Goal: Task Accomplishment & Management: Manage account settings

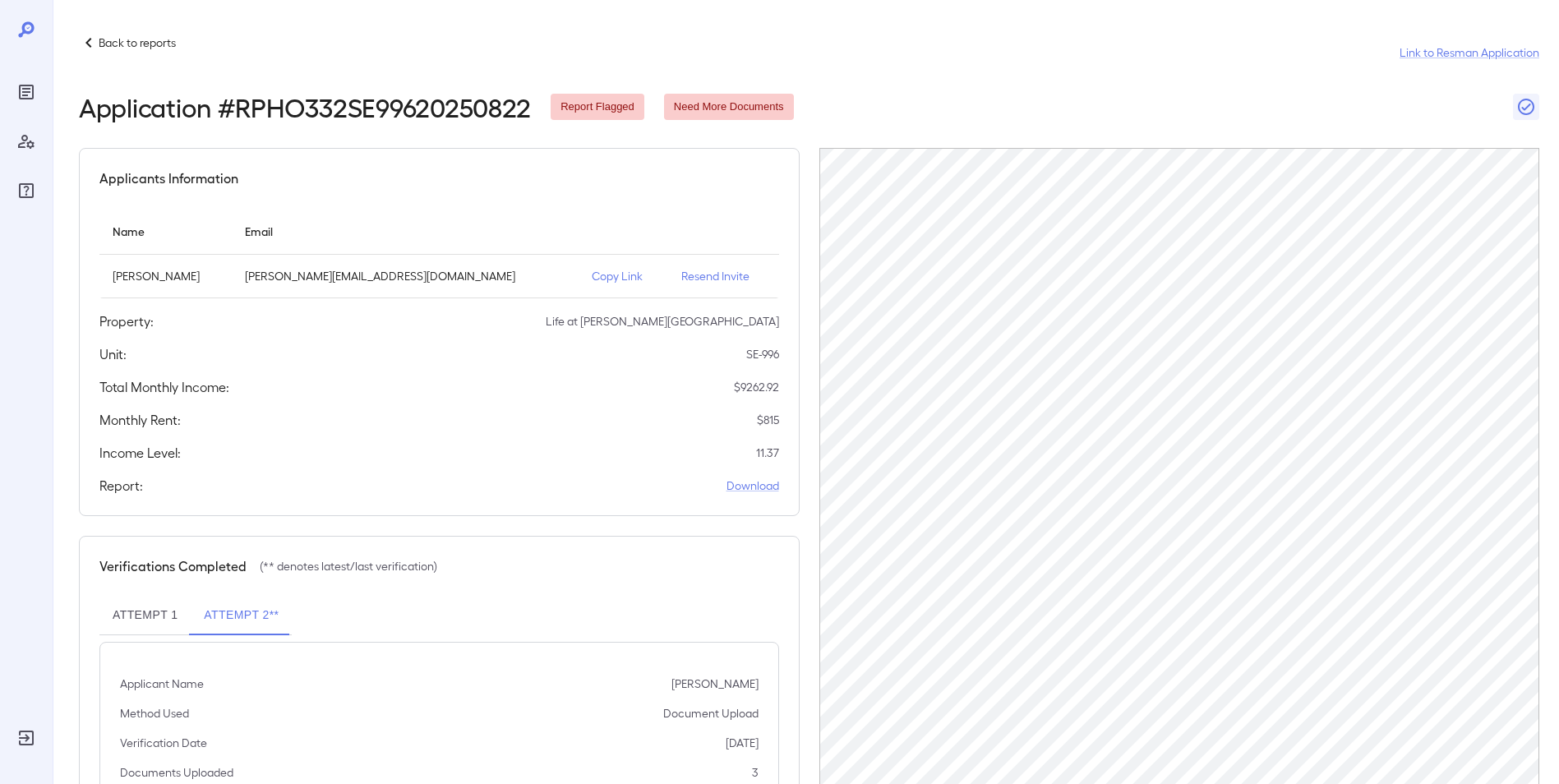
click at [113, 36] on p "Back to reports" at bounding box center [137, 43] width 78 height 17
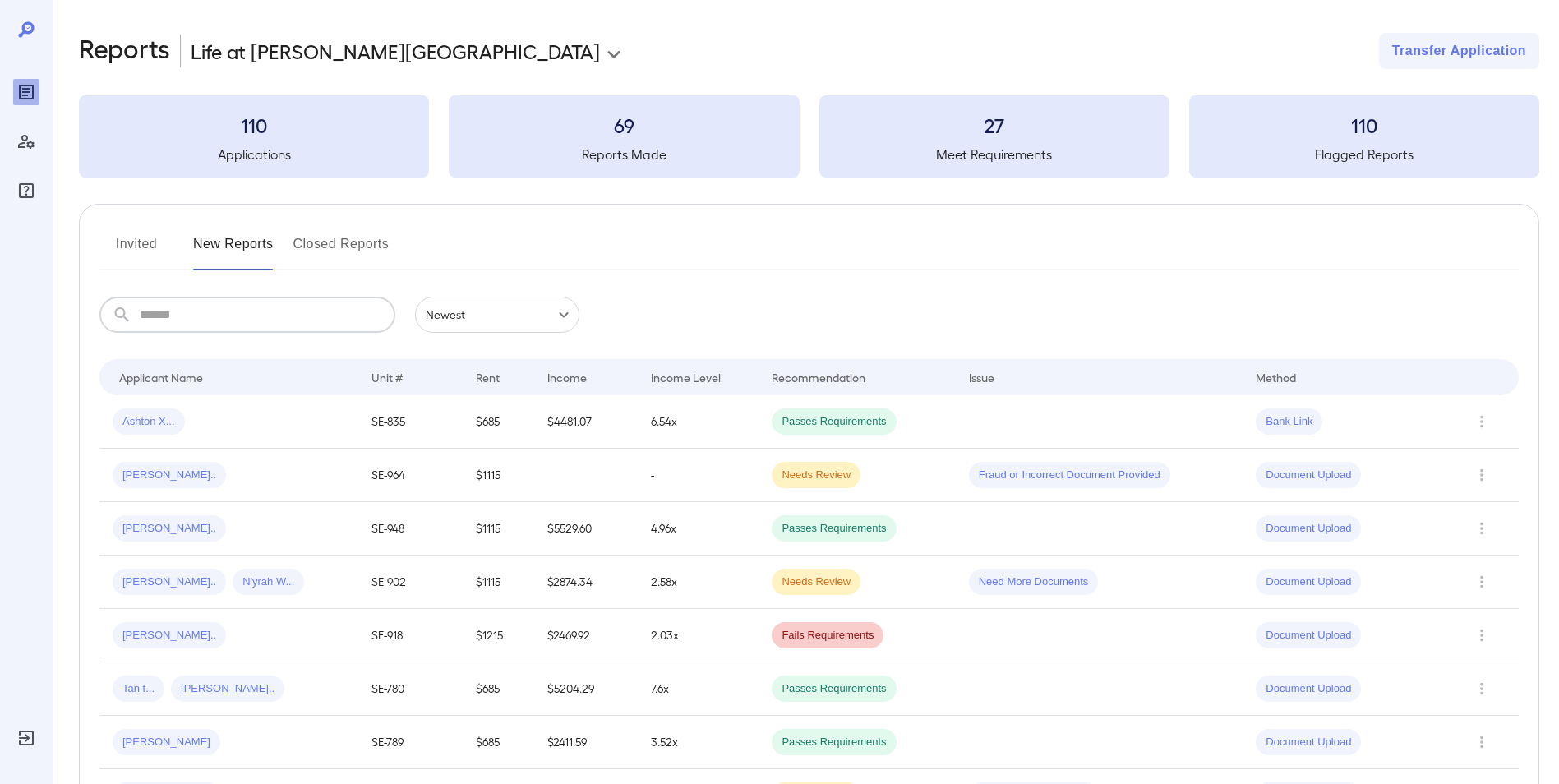
click at [160, 326] on input "text" at bounding box center [267, 314] width 256 height 36
click at [149, 242] on button "Invited" at bounding box center [136, 250] width 74 height 39
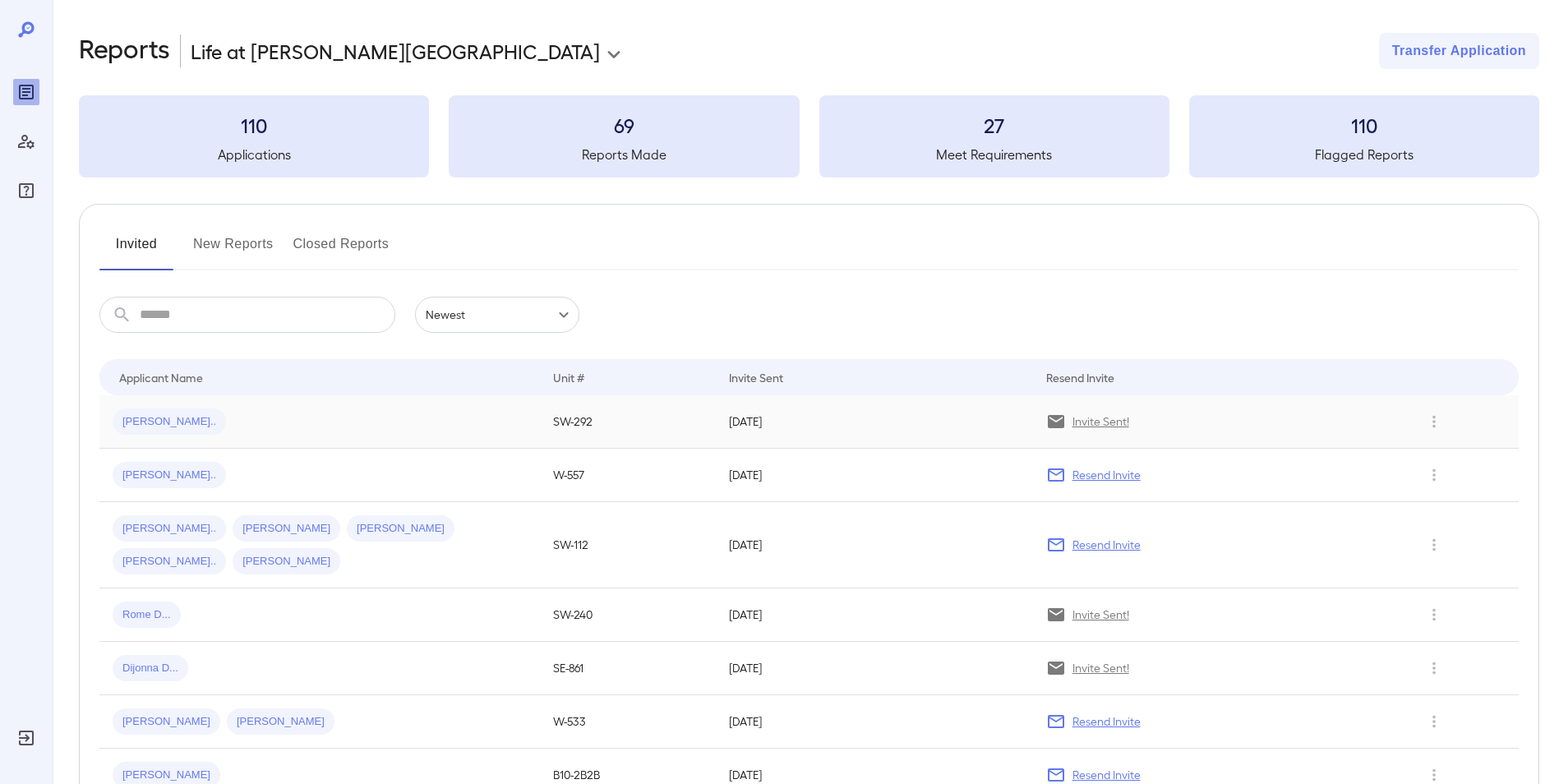
click at [1094, 423] on p "Invite Sent!" at bounding box center [1100, 421] width 57 height 17
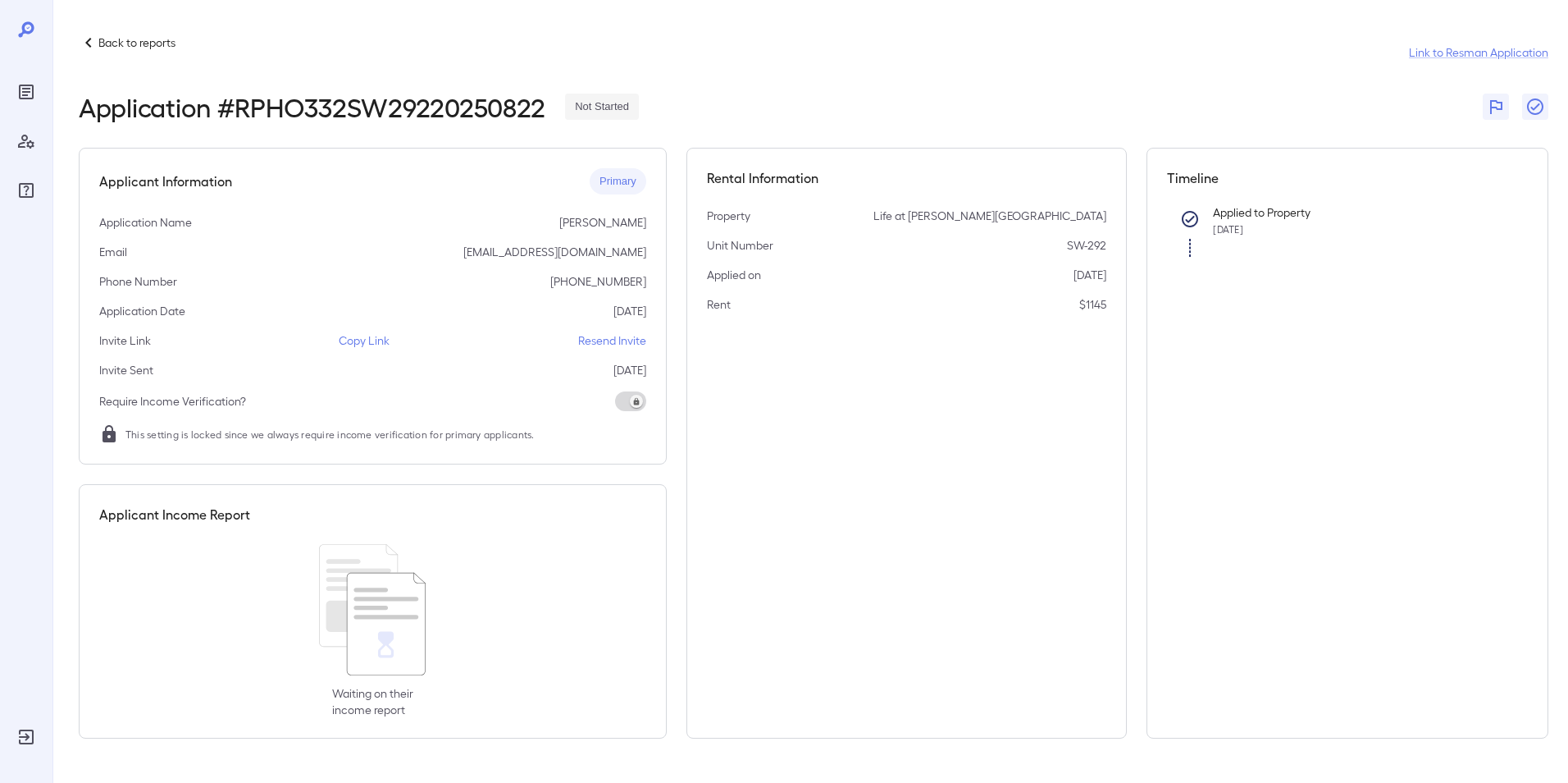
click at [373, 344] on p "Copy Link" at bounding box center [364, 341] width 50 height 17
click at [345, 336] on p "Copy Link" at bounding box center [364, 341] width 50 height 17
click at [120, 41] on p "Back to reports" at bounding box center [137, 43] width 77 height 17
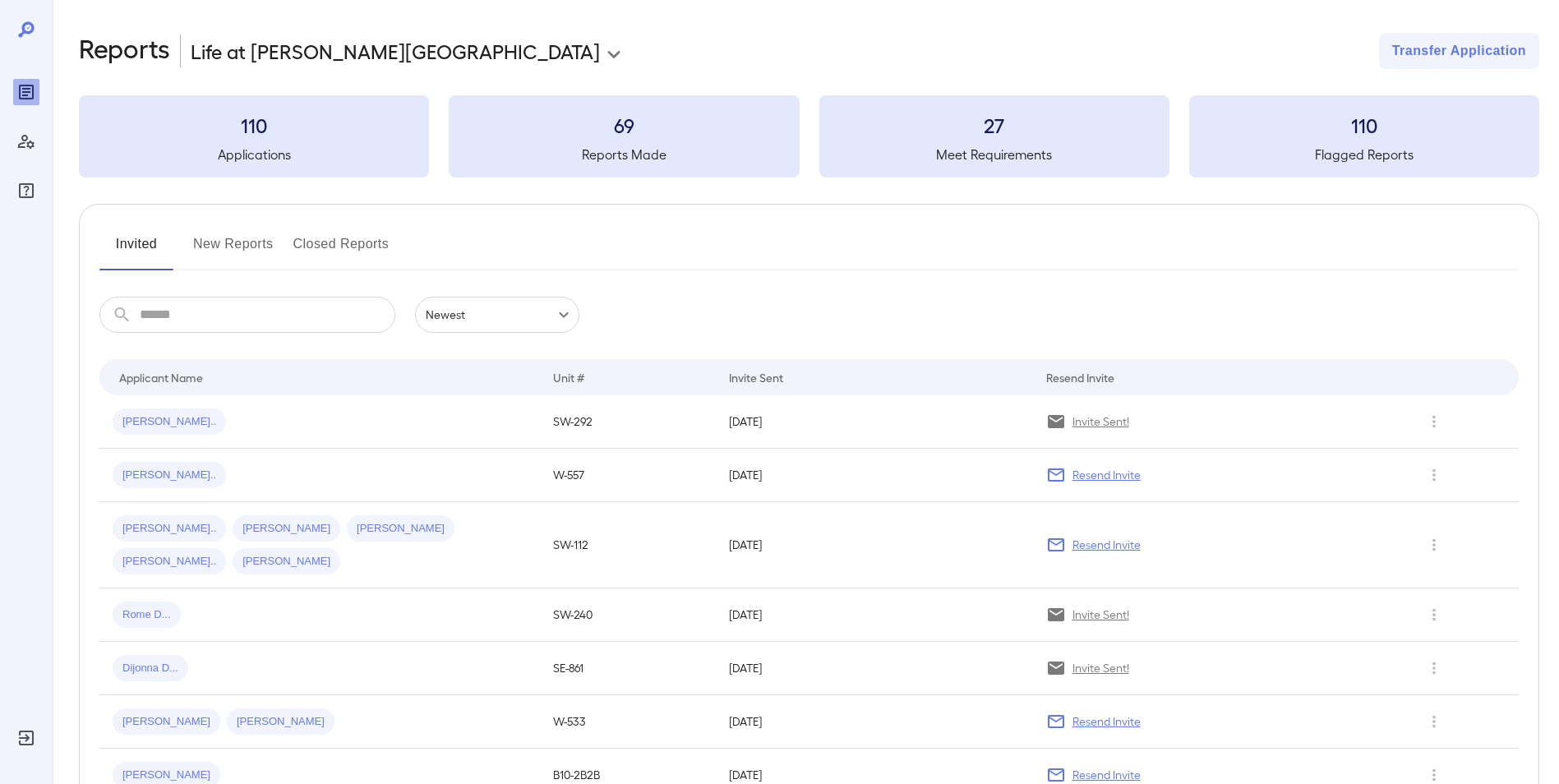
click at [219, 232] on button "New Reports" at bounding box center [233, 250] width 80 height 39
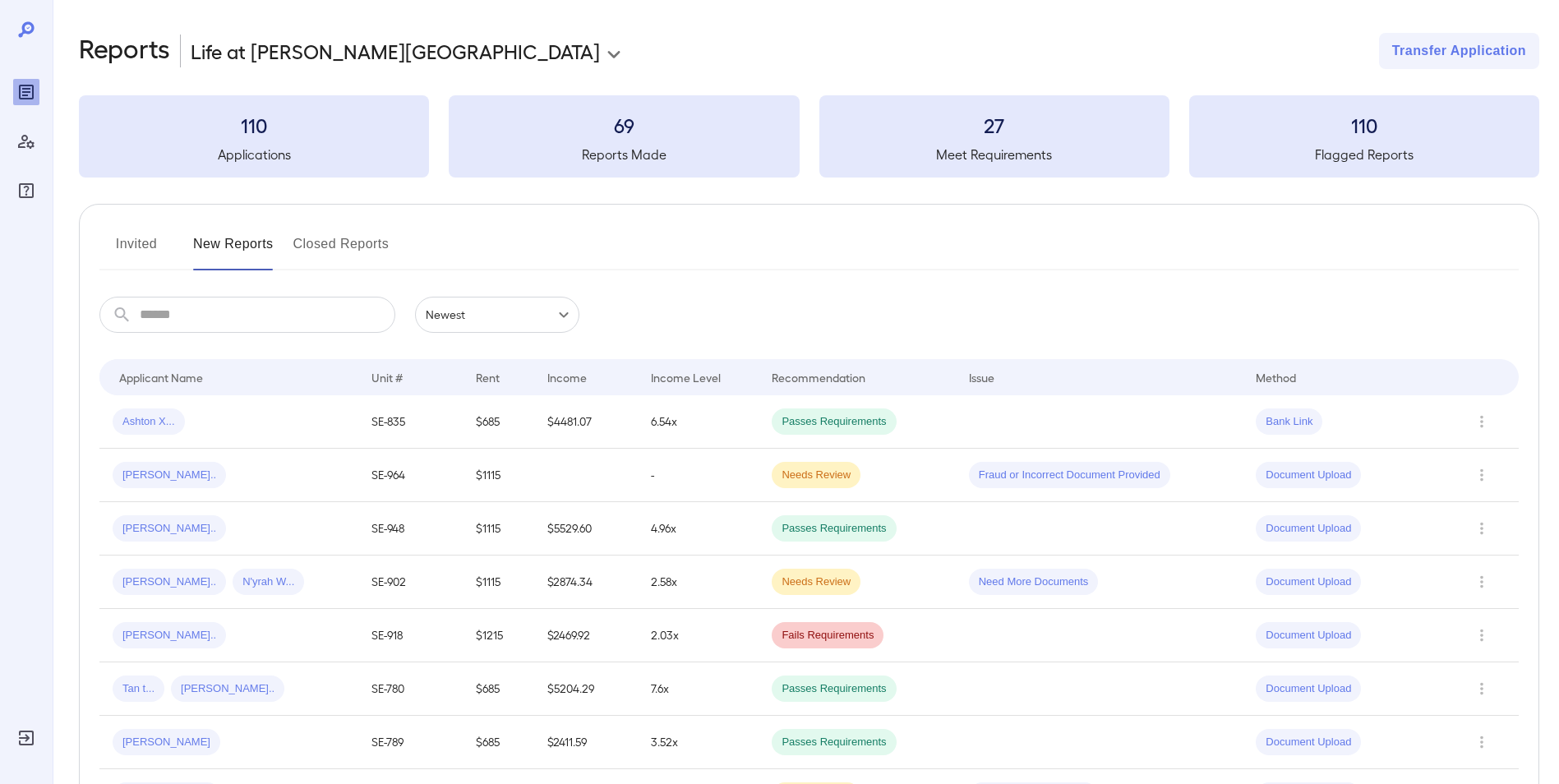
click at [140, 246] on button "Invited" at bounding box center [136, 250] width 74 height 39
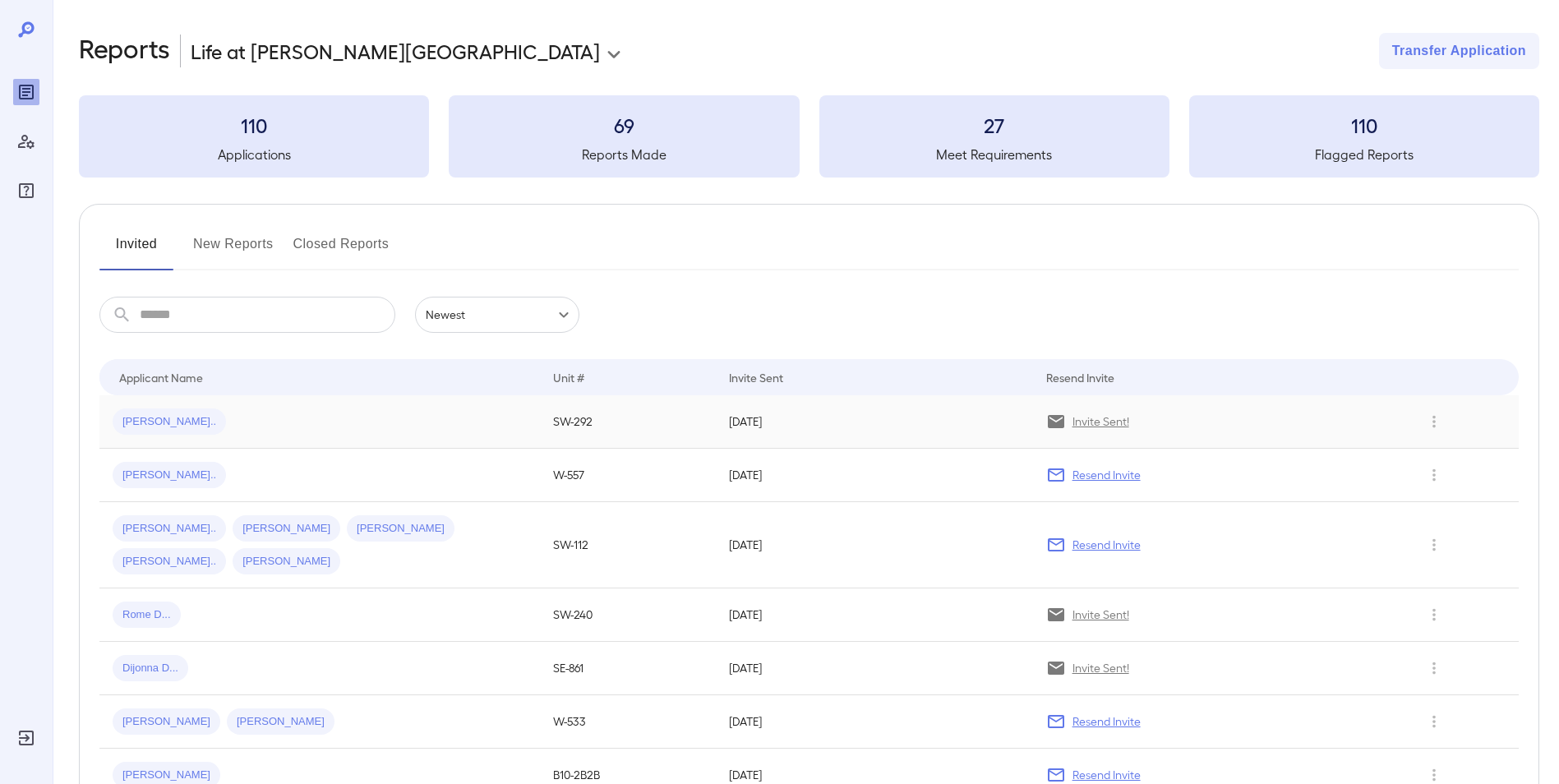
click at [319, 410] on div "[PERSON_NAME].." at bounding box center [319, 421] width 414 height 26
